Goal: Information Seeking & Learning: Learn about a topic

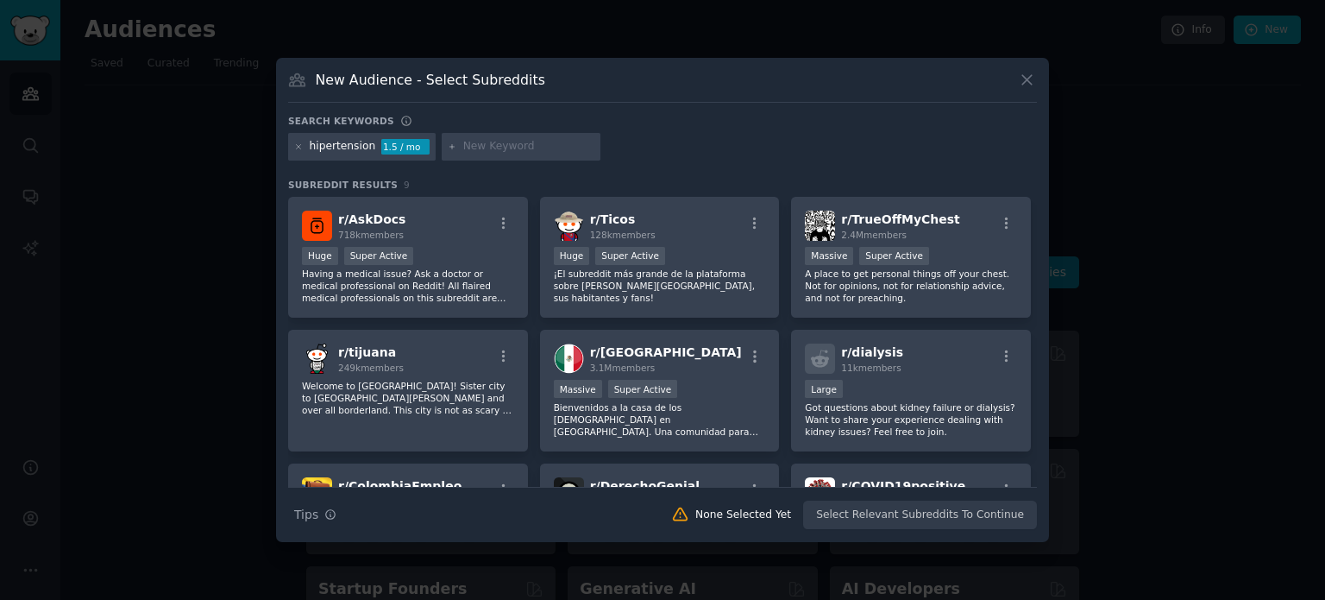
click at [307, 153] on div "hipertension 1.5 / mo" at bounding box center [362, 147] width 148 height 28
click at [303, 148] on icon at bounding box center [298, 146] width 9 height 9
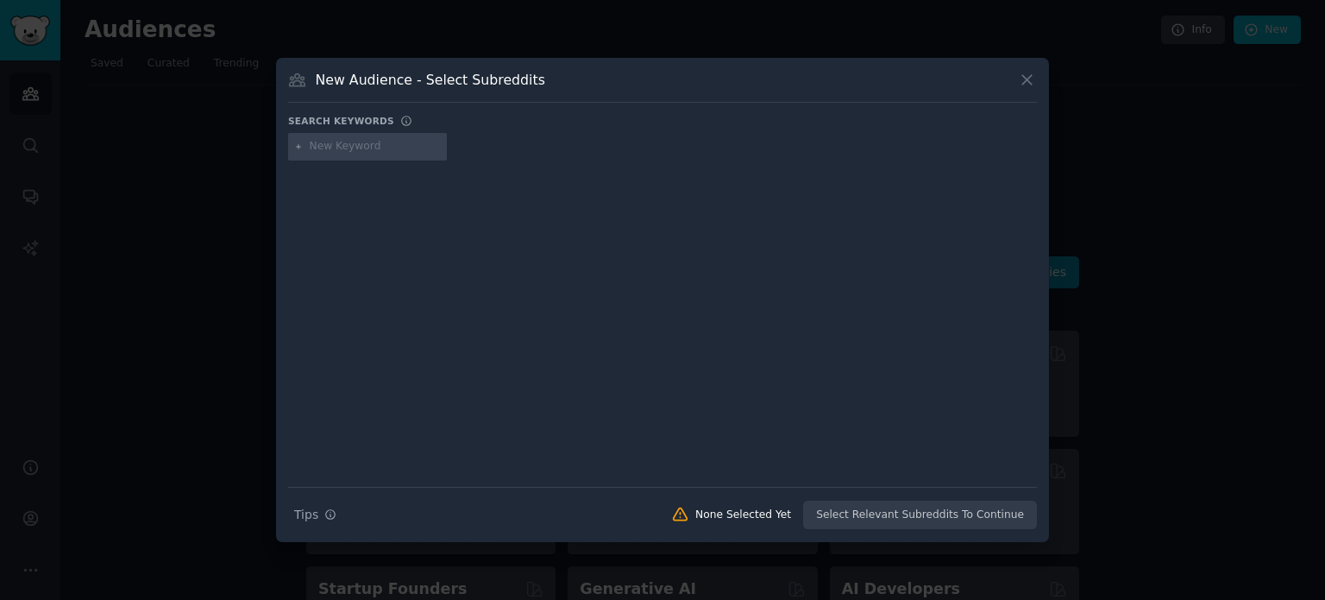
click at [340, 148] on input "text" at bounding box center [375, 147] width 131 height 16
type input "[PERSON_NAME] hair"
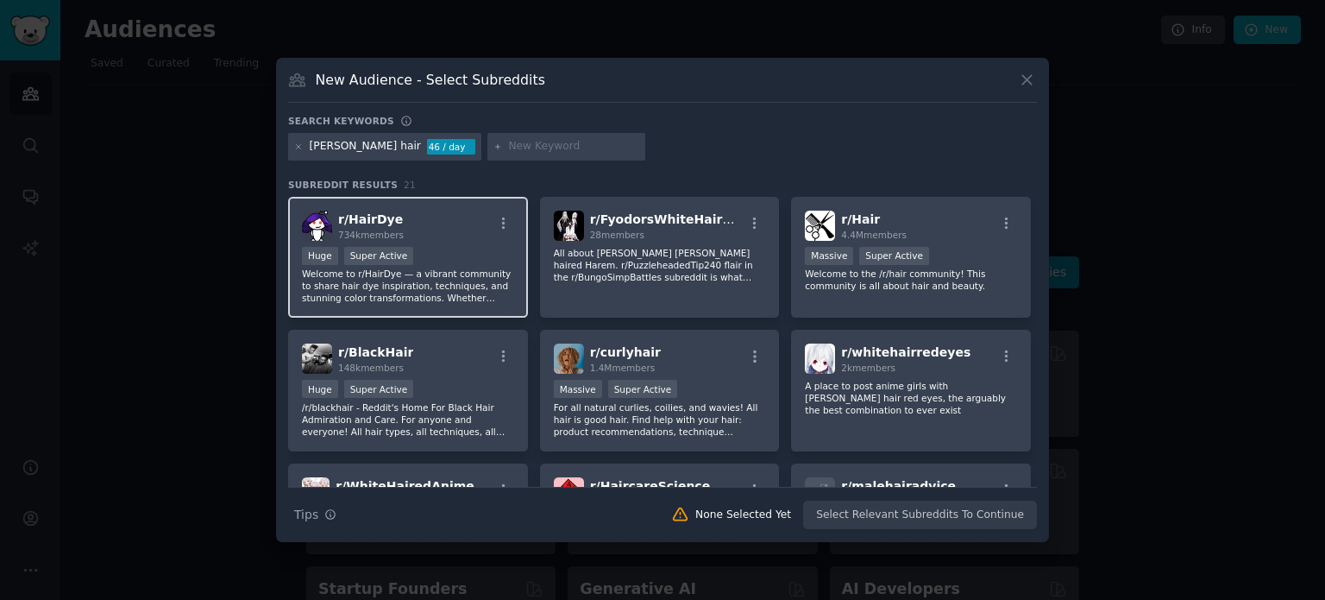
click at [418, 235] on div "r/ HairDye 734k members" at bounding box center [408, 225] width 212 height 30
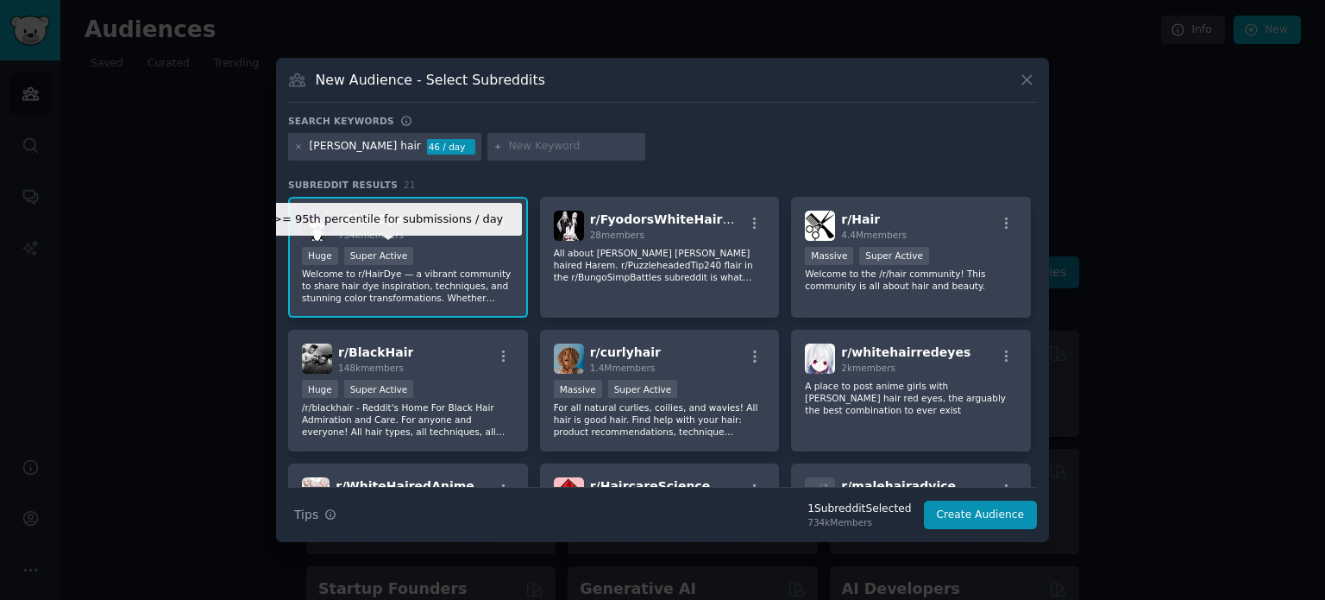
click at [368, 256] on div "Super Active" at bounding box center [379, 256] width 70 height 18
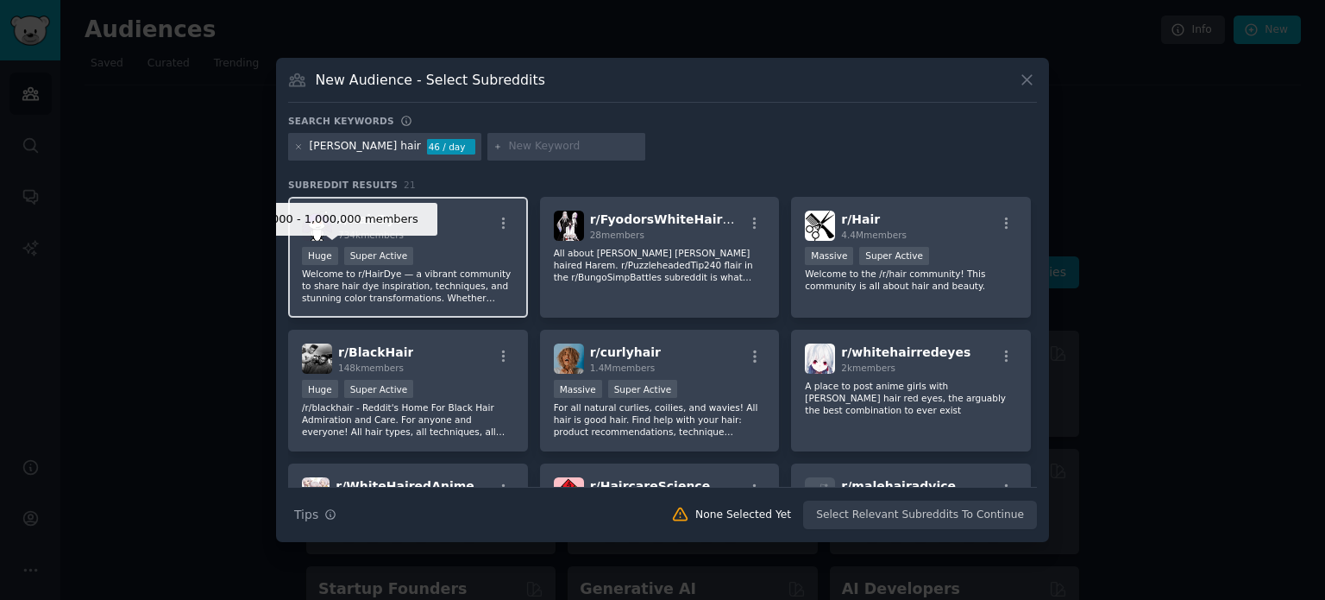
click at [321, 254] on div "Huge" at bounding box center [320, 256] width 36 height 18
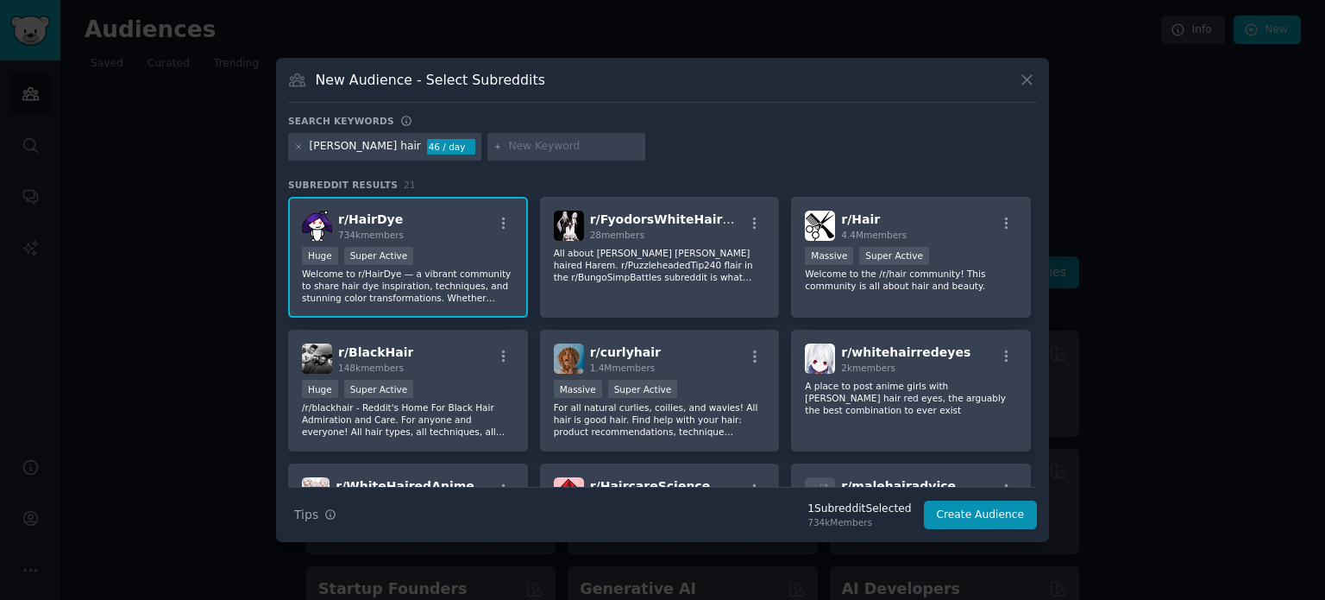
click at [374, 215] on span "r/ HairDye" at bounding box center [370, 219] width 65 height 14
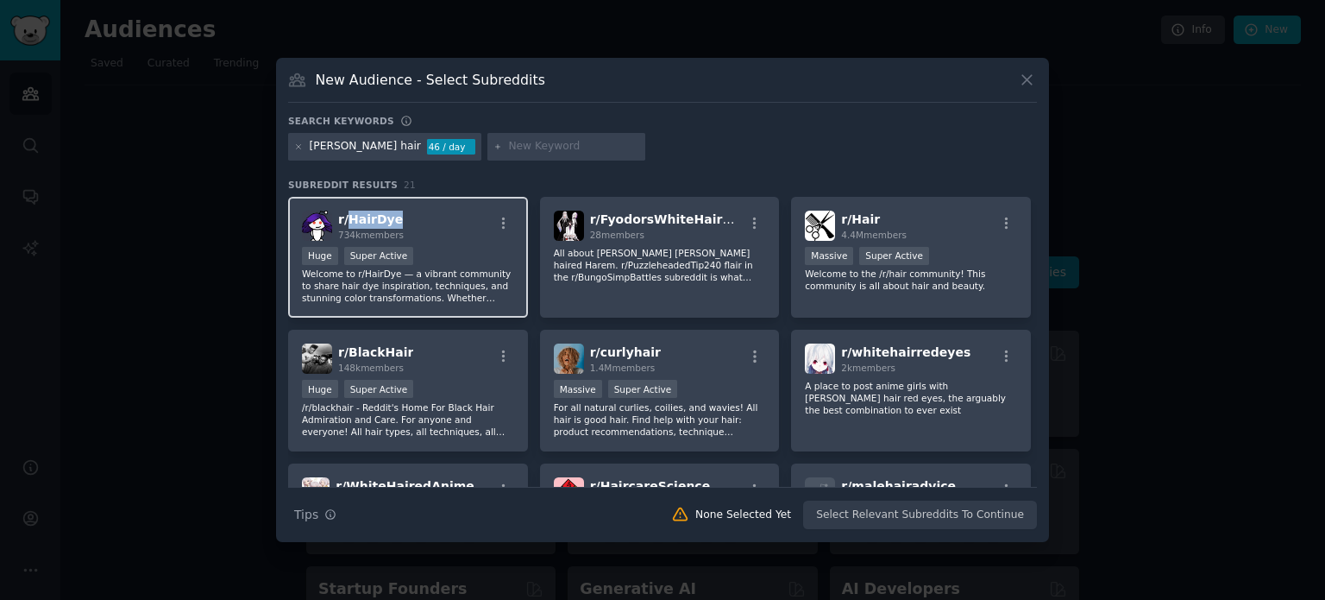
click at [374, 215] on span "r/ HairDye" at bounding box center [370, 219] width 65 height 14
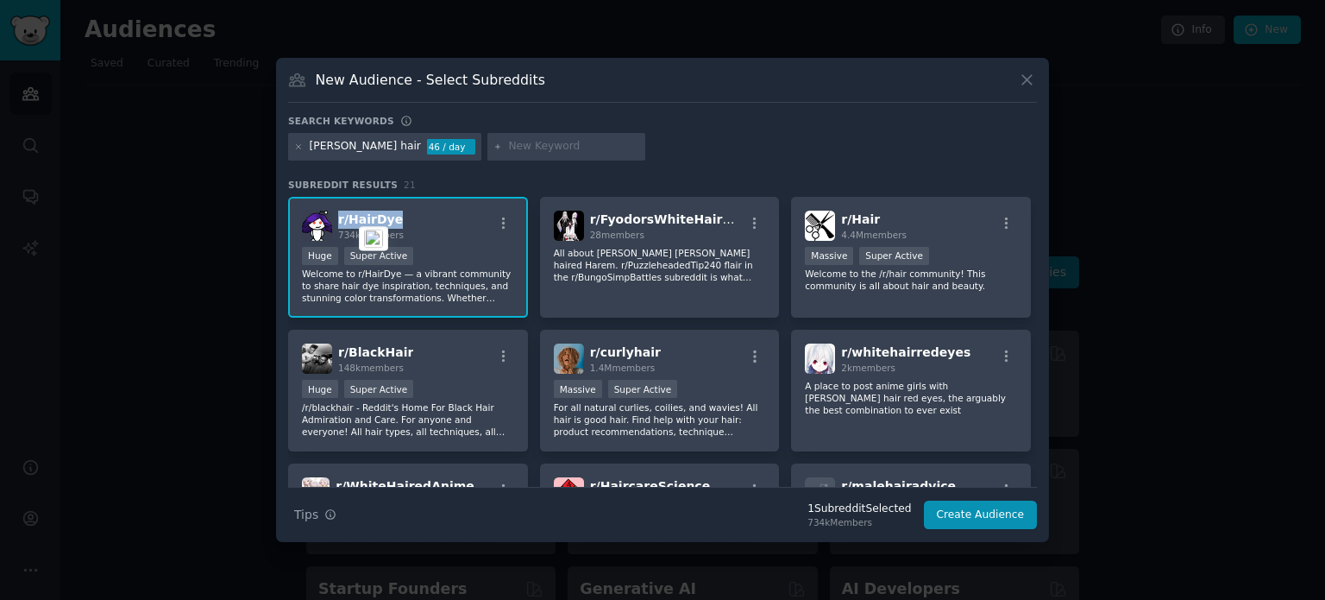
click at [374, 215] on span "r/ HairDye" at bounding box center [370, 219] width 65 height 14
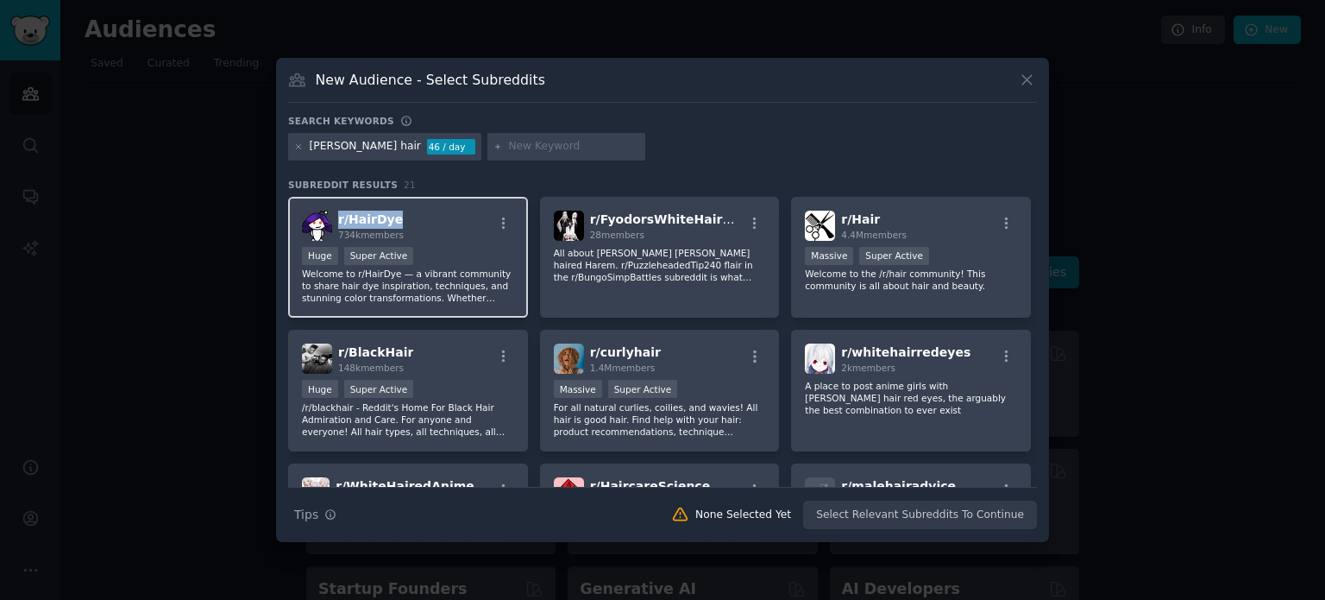
copy span "r/ HairDye"
click at [1020, 85] on icon at bounding box center [1027, 80] width 18 height 18
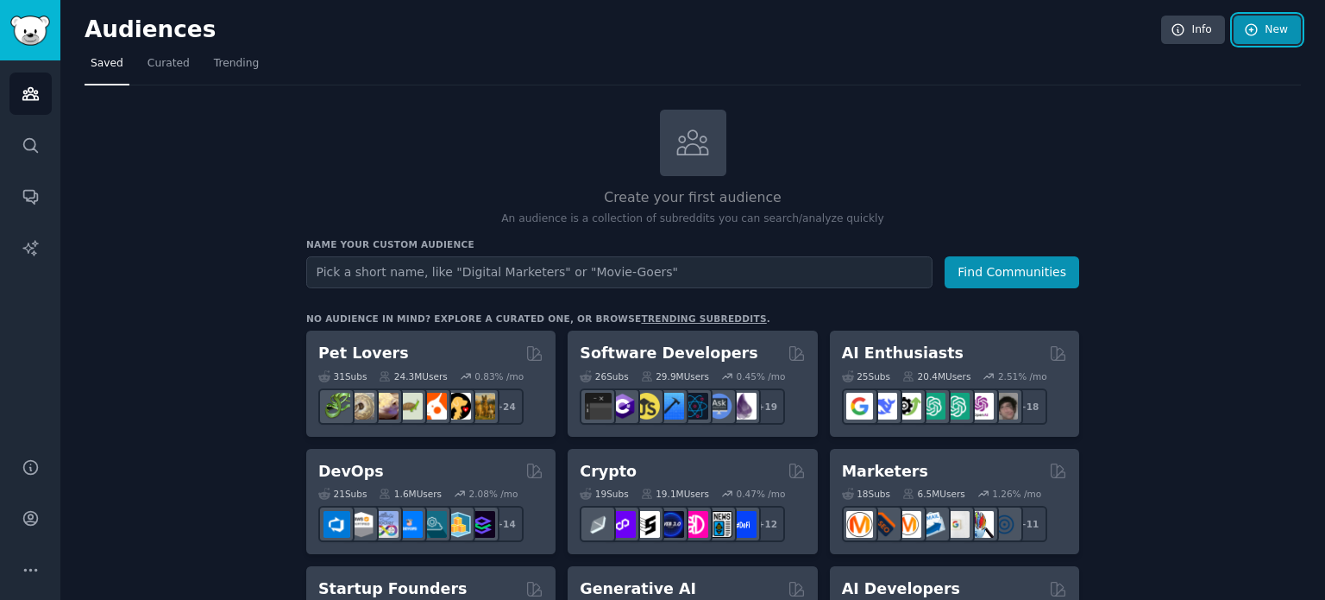
click at [1246, 32] on icon at bounding box center [1252, 30] width 16 height 16
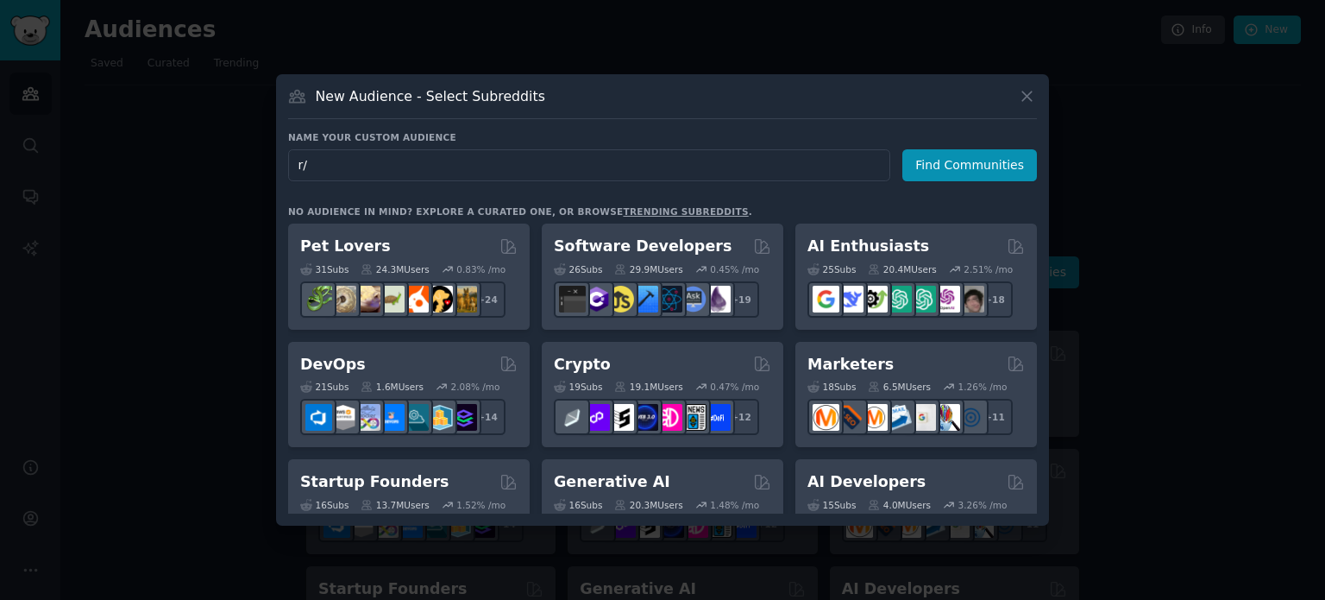
type input "r"
type input "[PERSON_NAME] hair"
click button "Find Communities" at bounding box center [969, 165] width 135 height 32
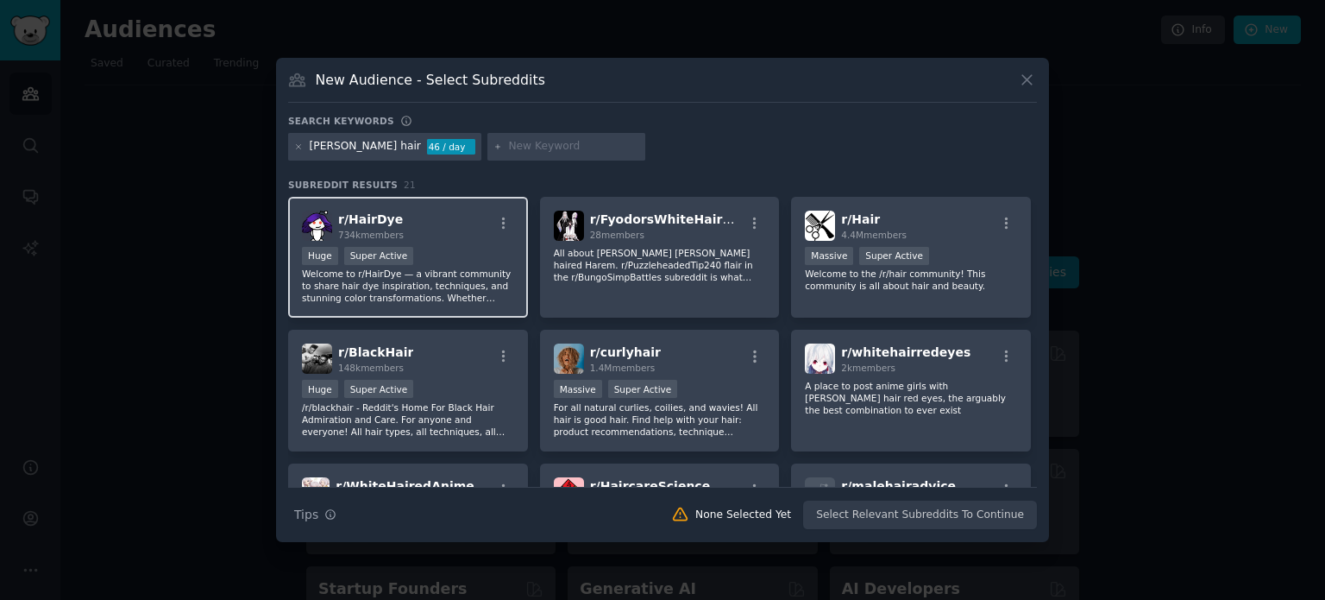
click at [469, 227] on div "r/ HairDye 734k members" at bounding box center [408, 225] width 212 height 30
